Goal: Transaction & Acquisition: Purchase product/service

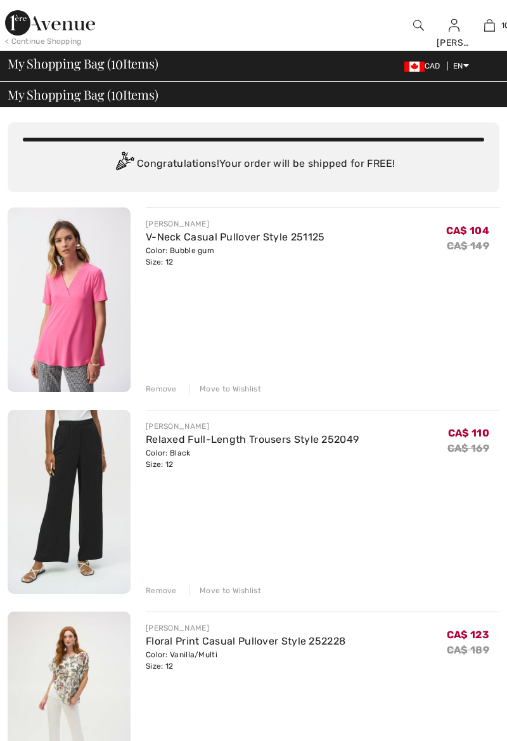
checkbox input "true"
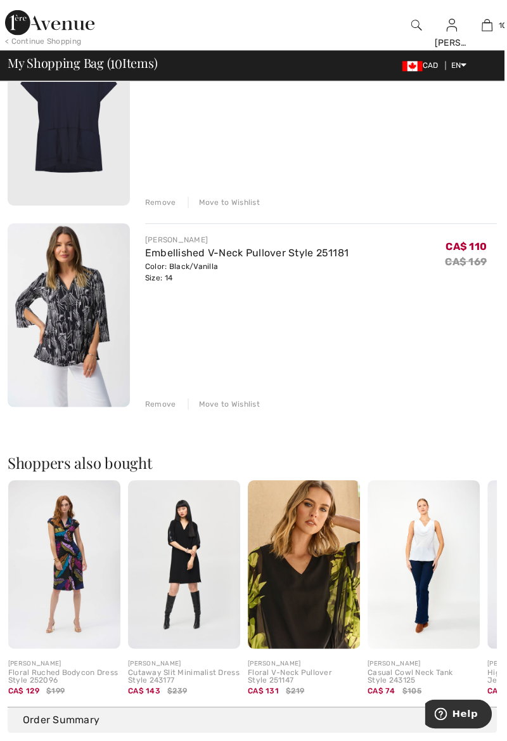
scroll to position [1802, 0]
click at [164, 394] on div "JOSEPH RIBKOFF Embellished V-Neck Pullover Style 251181 Color: Black/Vanilla Si…" at bounding box center [323, 317] width 354 height 187
click at [160, 406] on div "Remove" at bounding box center [161, 405] width 31 height 11
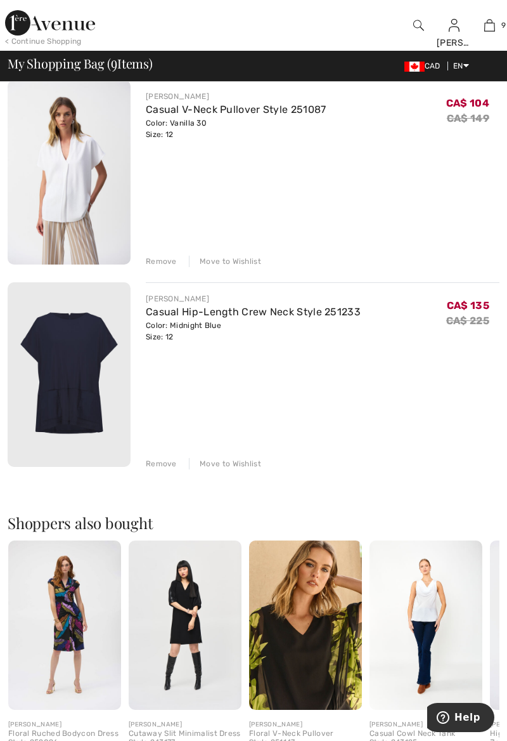
scroll to position [1544, 0]
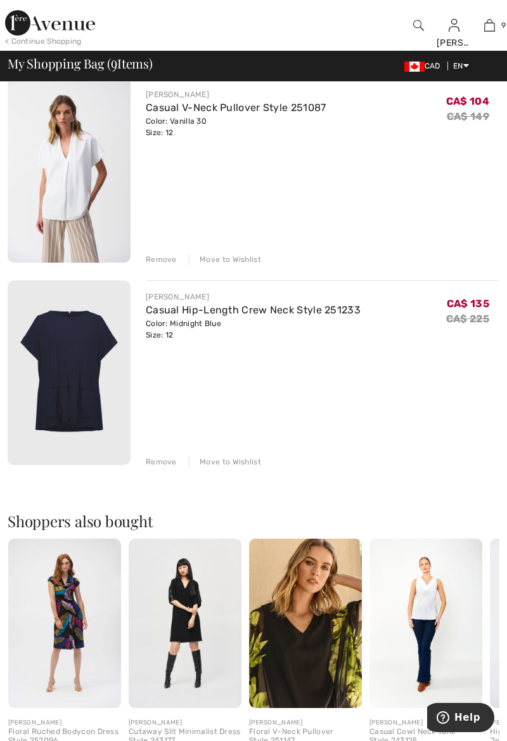
click at [166, 452] on div "JOSEPH RIBKOFF Casual Hip-Length Crew Neck Style 251233 Color: Midnight Blue Si…" at bounding box center [323, 373] width 354 height 187
click at [160, 452] on div "JOSEPH RIBKOFF Casual Hip-Length Crew Neck Style 251233 Color: Midnight Blue Si…" at bounding box center [323, 373] width 354 height 187
click at [156, 463] on div "Remove" at bounding box center [161, 461] width 31 height 11
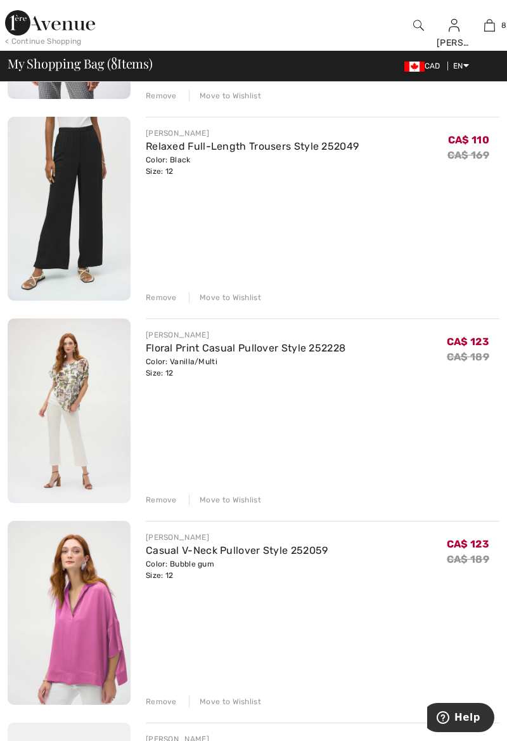
scroll to position [0, 0]
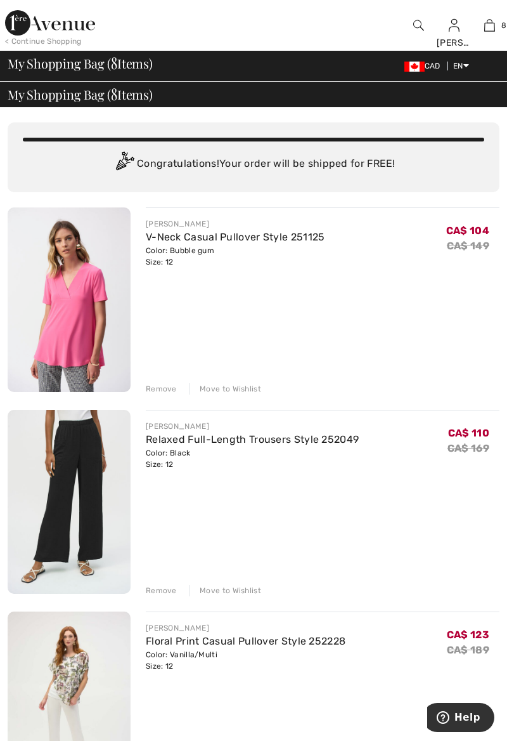
click at [427, 20] on div at bounding box center [419, 25] width 36 height 51
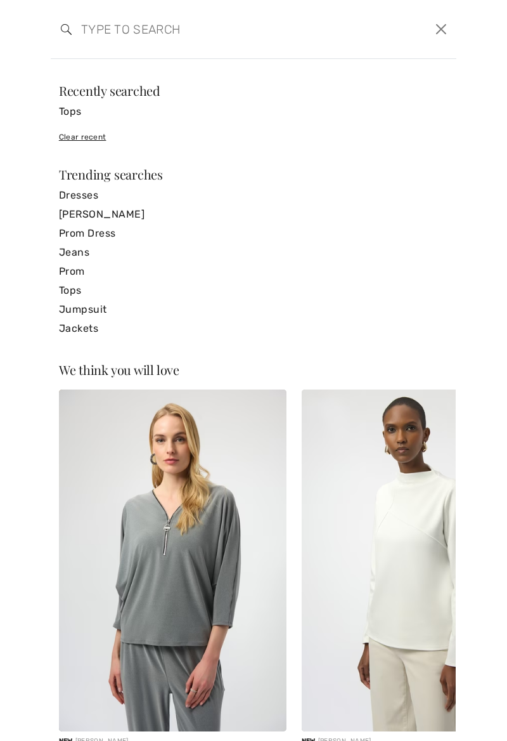
click at [128, 23] on input "search" at bounding box center [211, 29] width 278 height 38
click at [106, 34] on input "search" at bounding box center [211, 29] width 278 height 38
click at [161, 32] on input "search" at bounding box center [211, 29] width 278 height 38
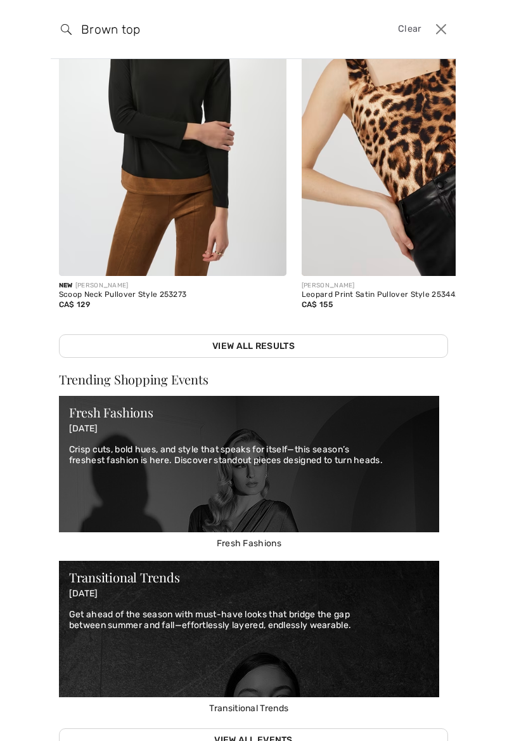
scroll to position [426, 0]
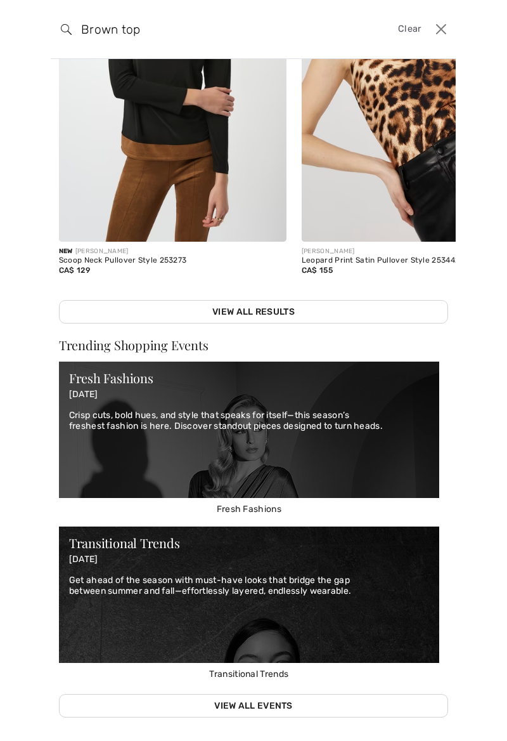
type input "Brown top"
click at [269, 307] on link "View All Results" at bounding box center [253, 311] width 389 height 23
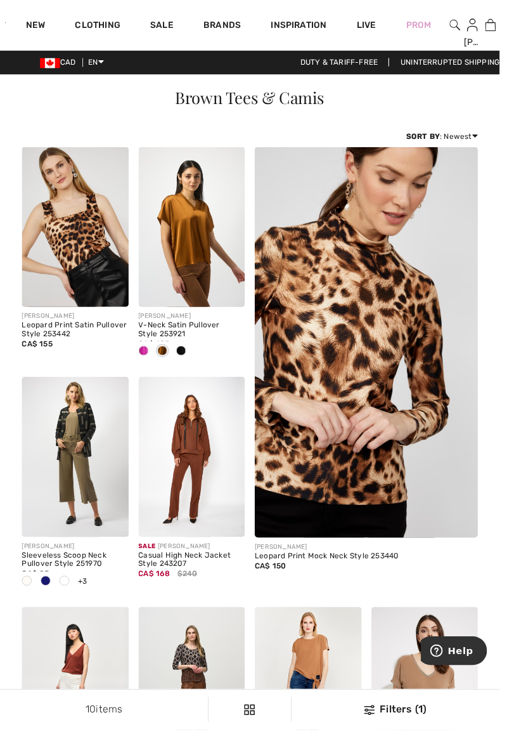
click at [204, 237] on img at bounding box center [195, 230] width 108 height 162
click at [196, 252] on img at bounding box center [195, 230] width 108 height 162
click at [179, 328] on div "V-Neck Satin Pullover Style 253921" at bounding box center [195, 335] width 108 height 18
click at [198, 236] on img at bounding box center [195, 230] width 108 height 162
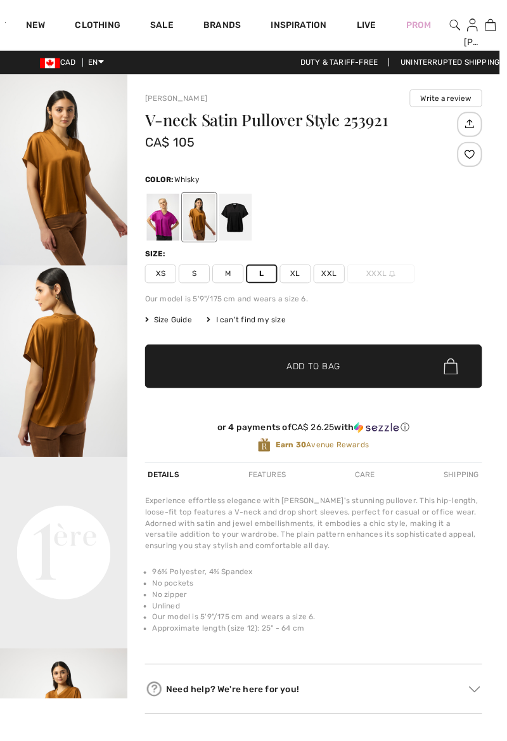
click at [208, 224] on div at bounding box center [202, 221] width 33 height 48
click at [356, 362] on span "✔ Added to Bag Add to Bag" at bounding box center [318, 371] width 342 height 44
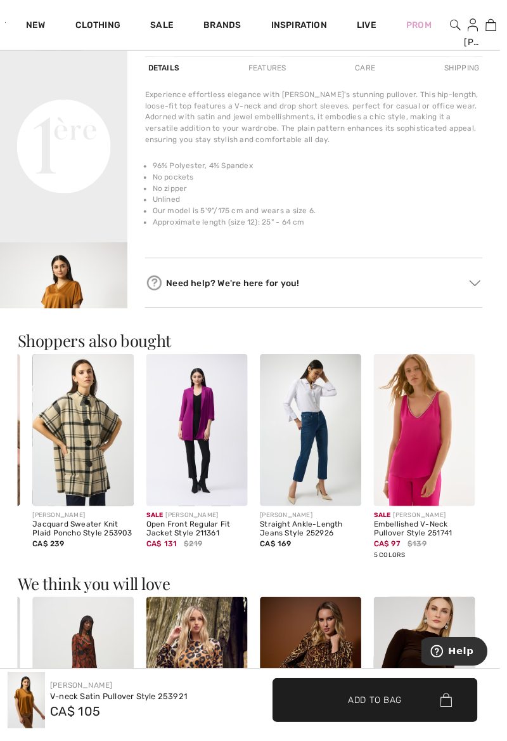
scroll to position [473, 0]
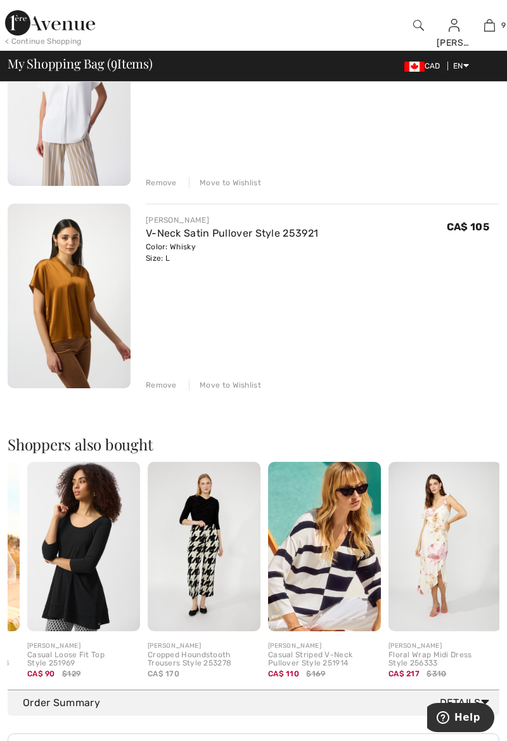
scroll to position [0, 229]
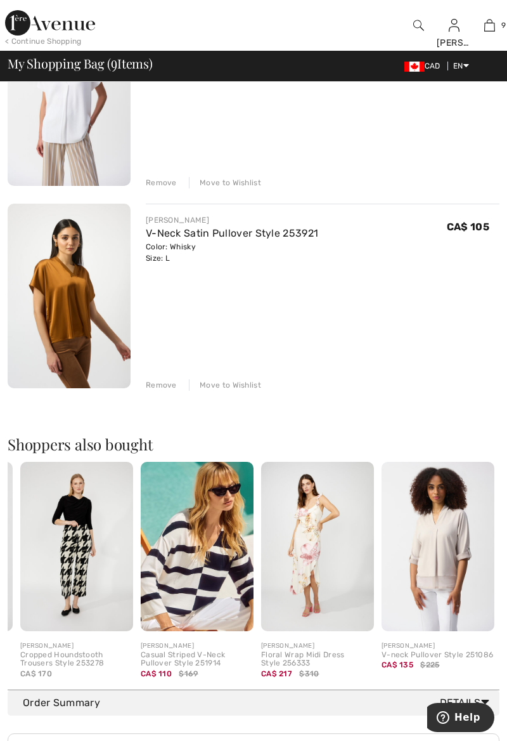
click at [427, 648] on div "[PERSON_NAME]" at bounding box center [438, 646] width 113 height 10
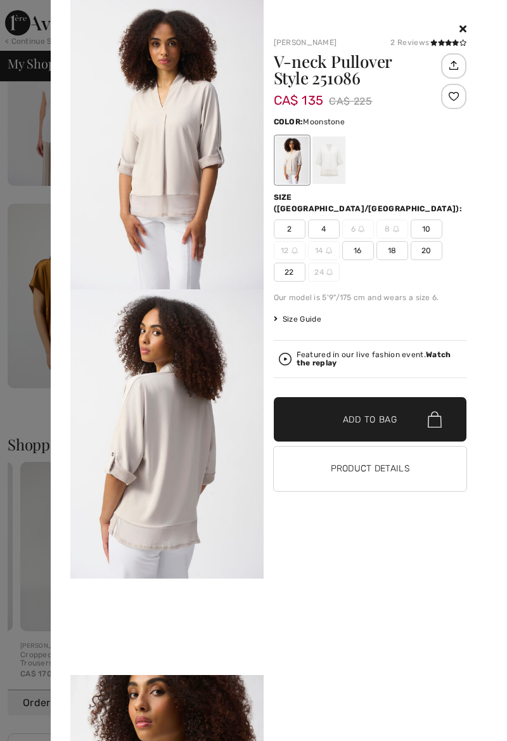
scroll to position [1680, 0]
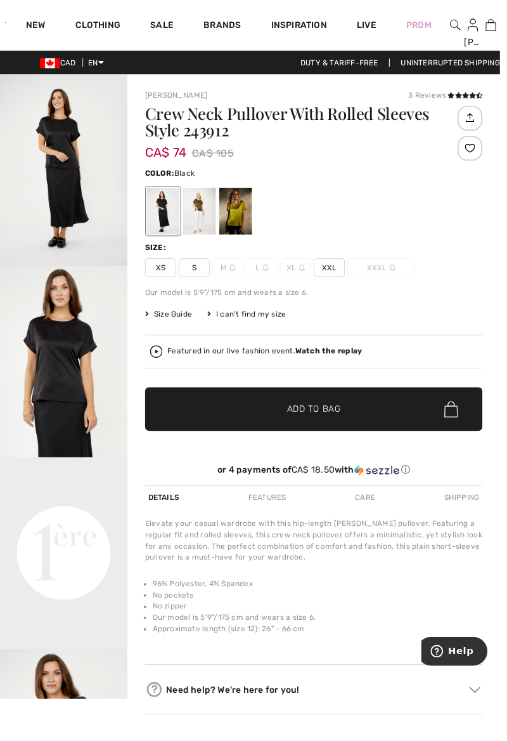
click at [203, 211] on div at bounding box center [202, 214] width 33 height 48
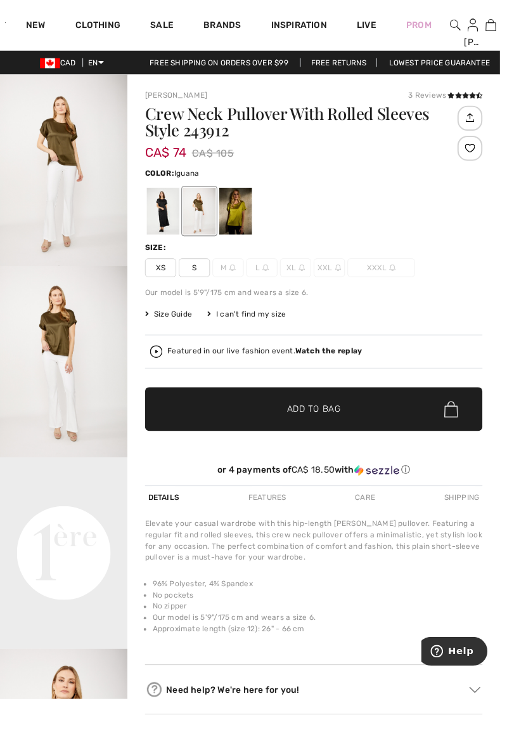
click at [240, 207] on div at bounding box center [239, 214] width 33 height 48
